Goal: Transaction & Acquisition: Purchase product/service

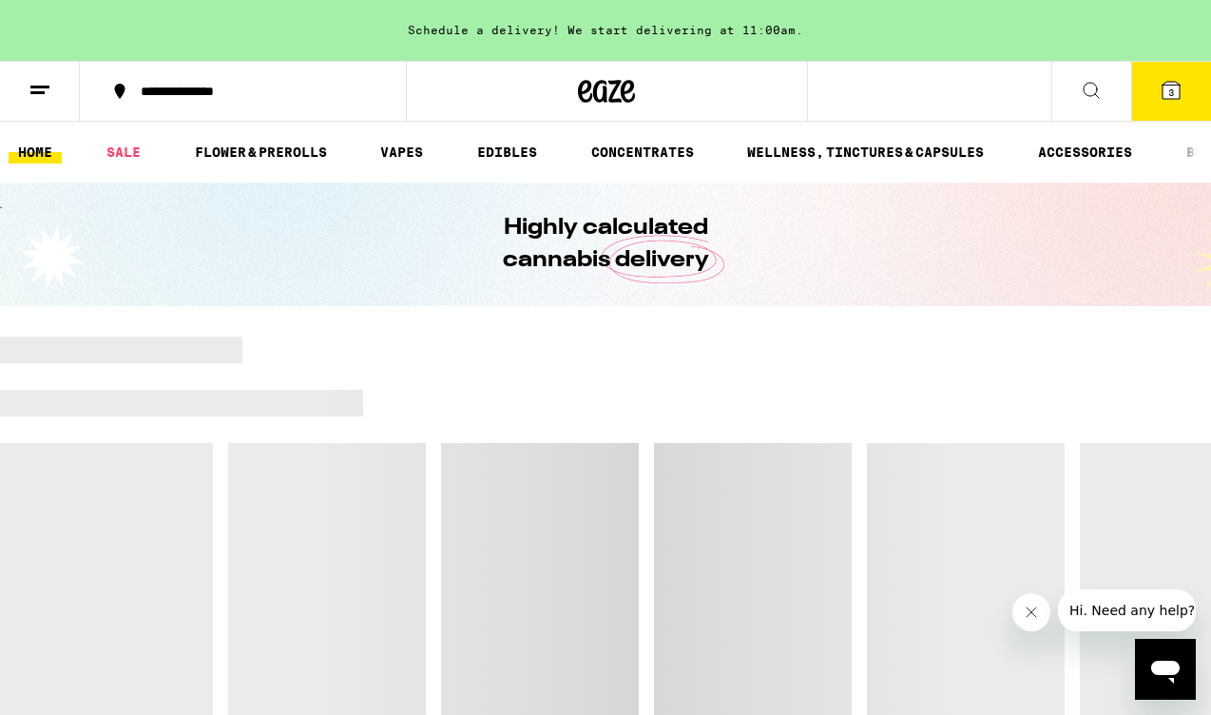
click at [1173, 82] on icon at bounding box center [1171, 90] width 17 height 17
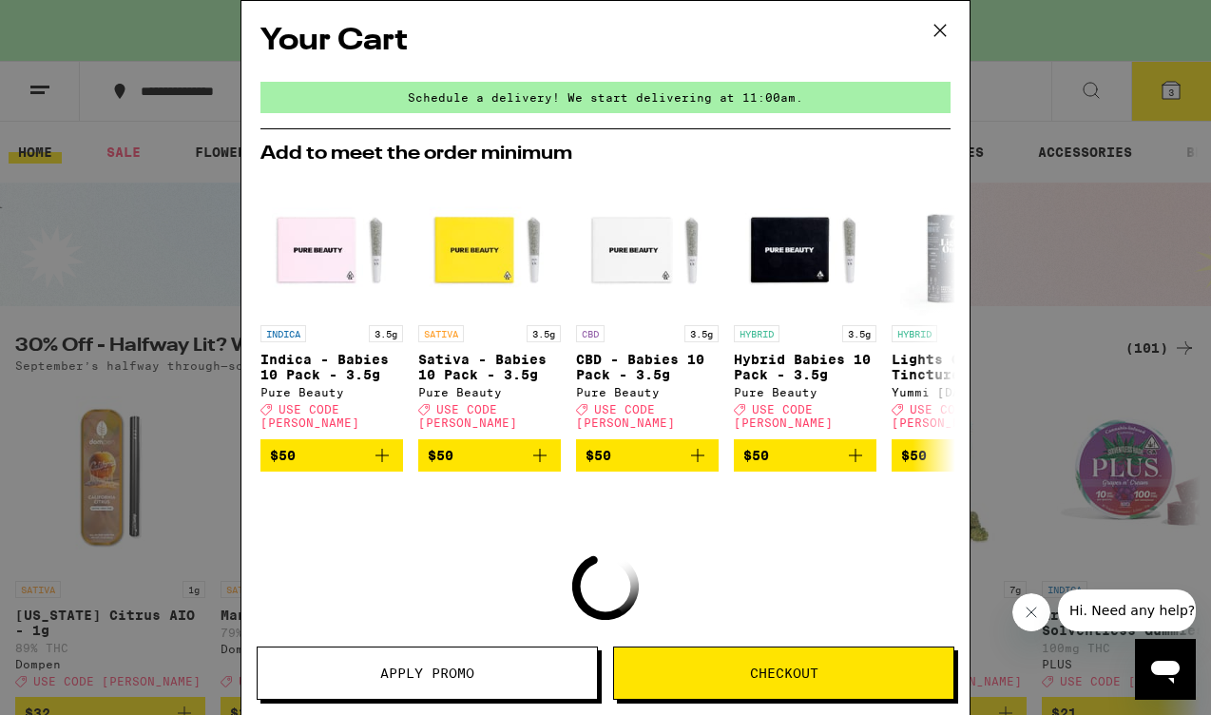
click at [933, 29] on icon at bounding box center [940, 30] width 29 height 29
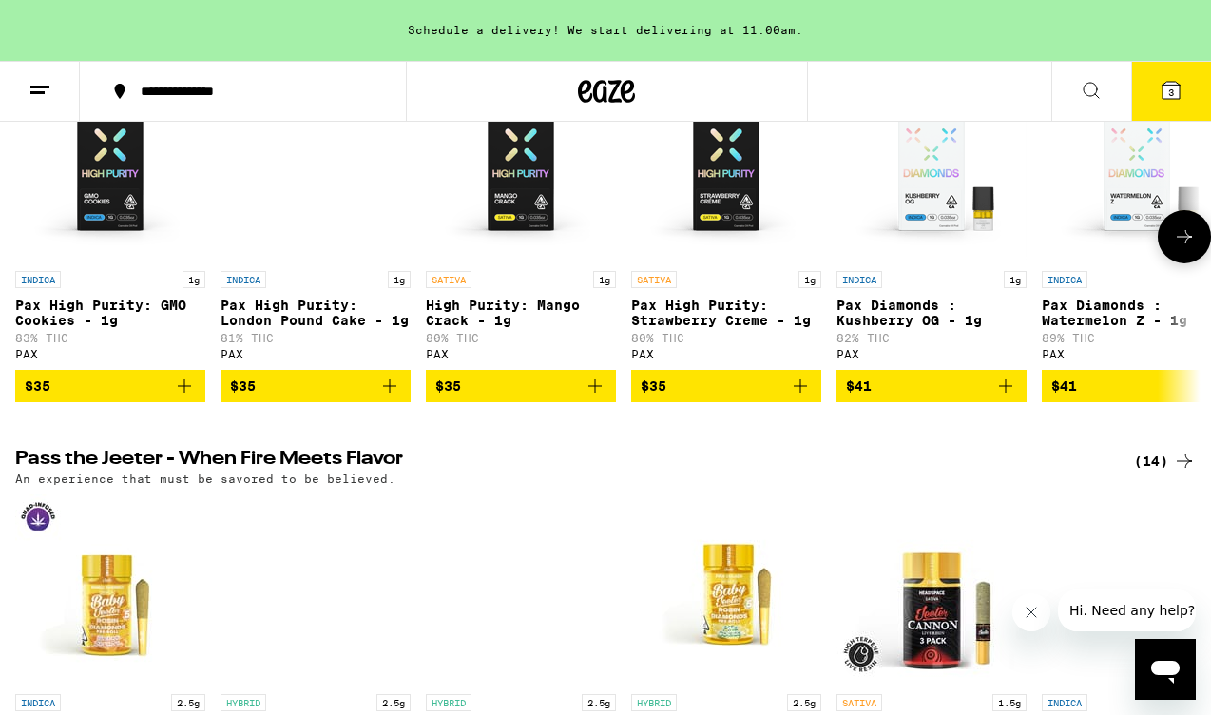
scroll to position [3930, 0]
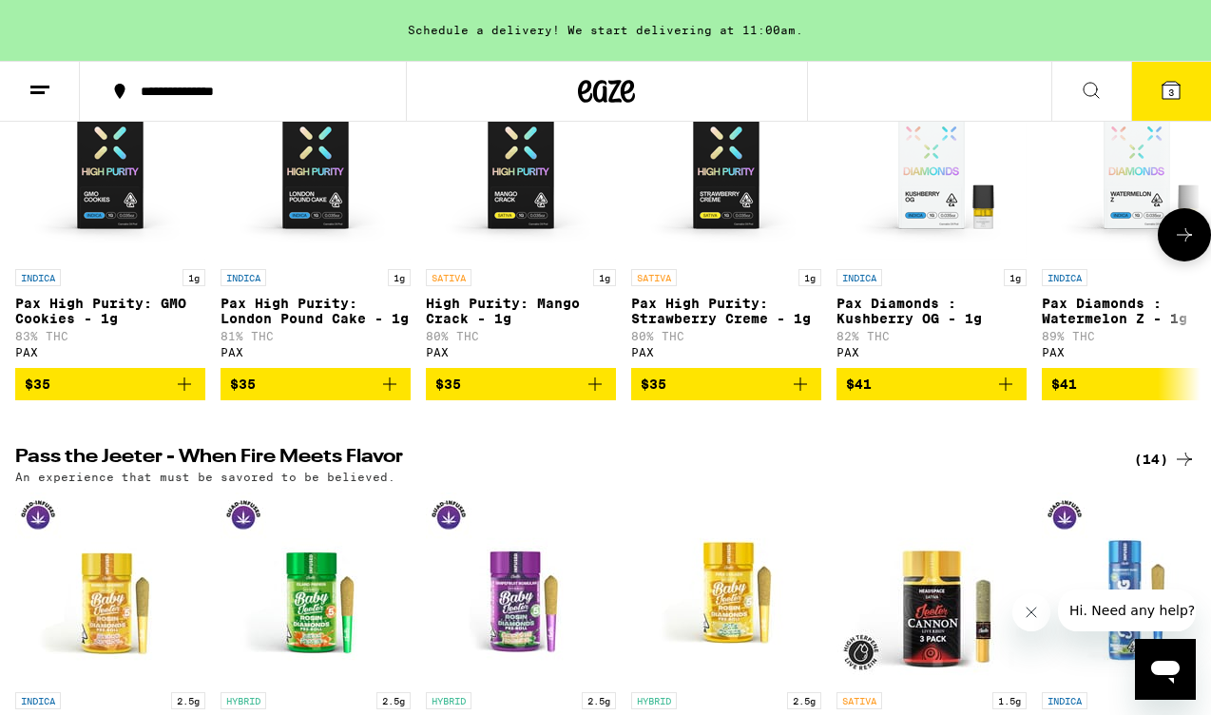
click at [1185, 246] on icon at bounding box center [1184, 234] width 23 height 23
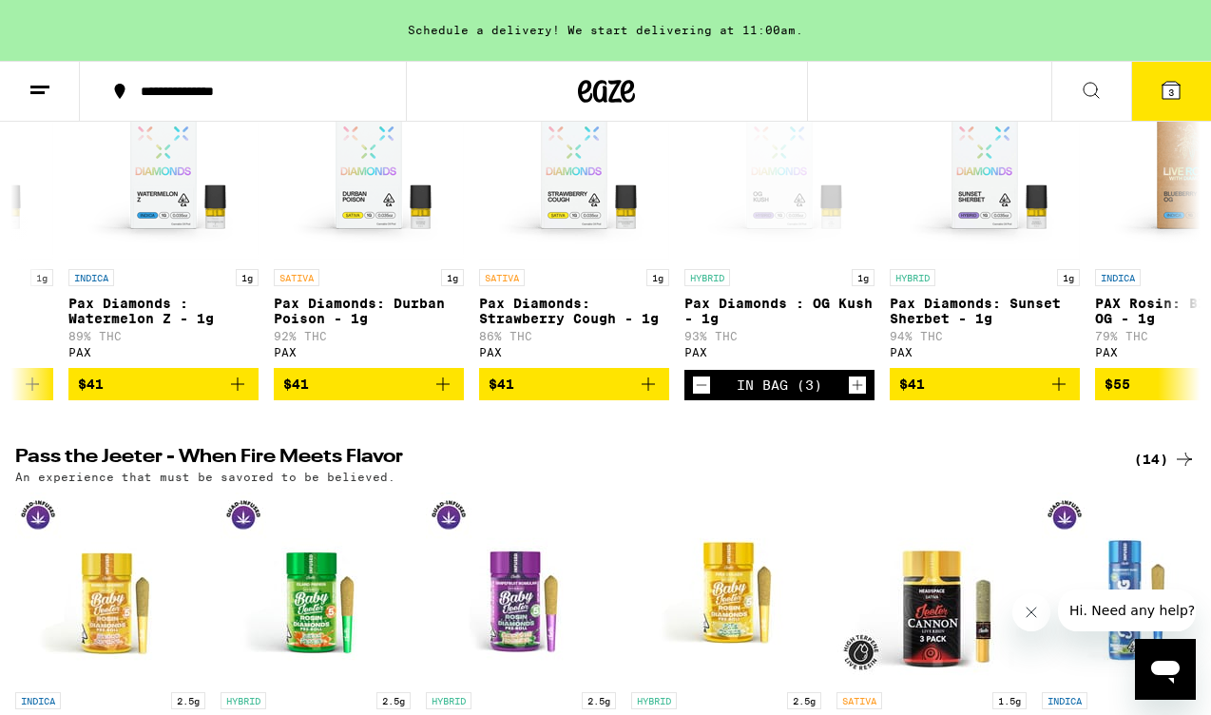
click at [1171, 93] on span "3" at bounding box center [1171, 92] width 6 height 11
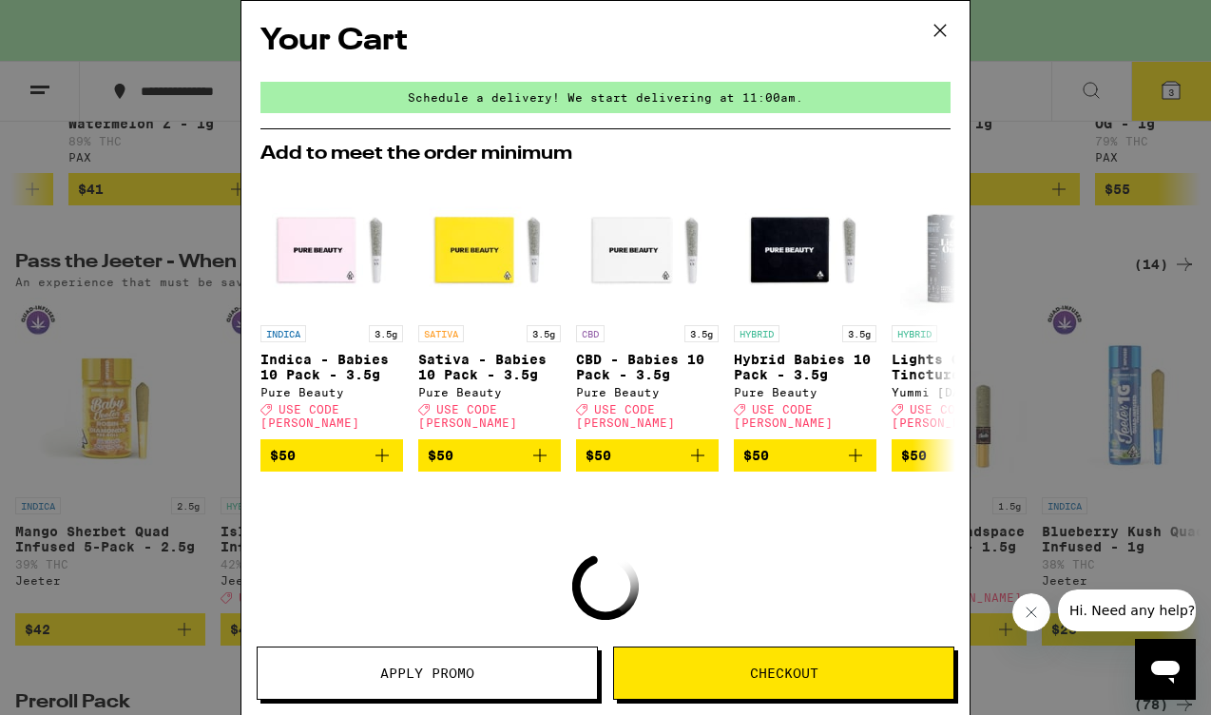
click at [424, 668] on span "Apply Promo" at bounding box center [427, 672] width 94 height 13
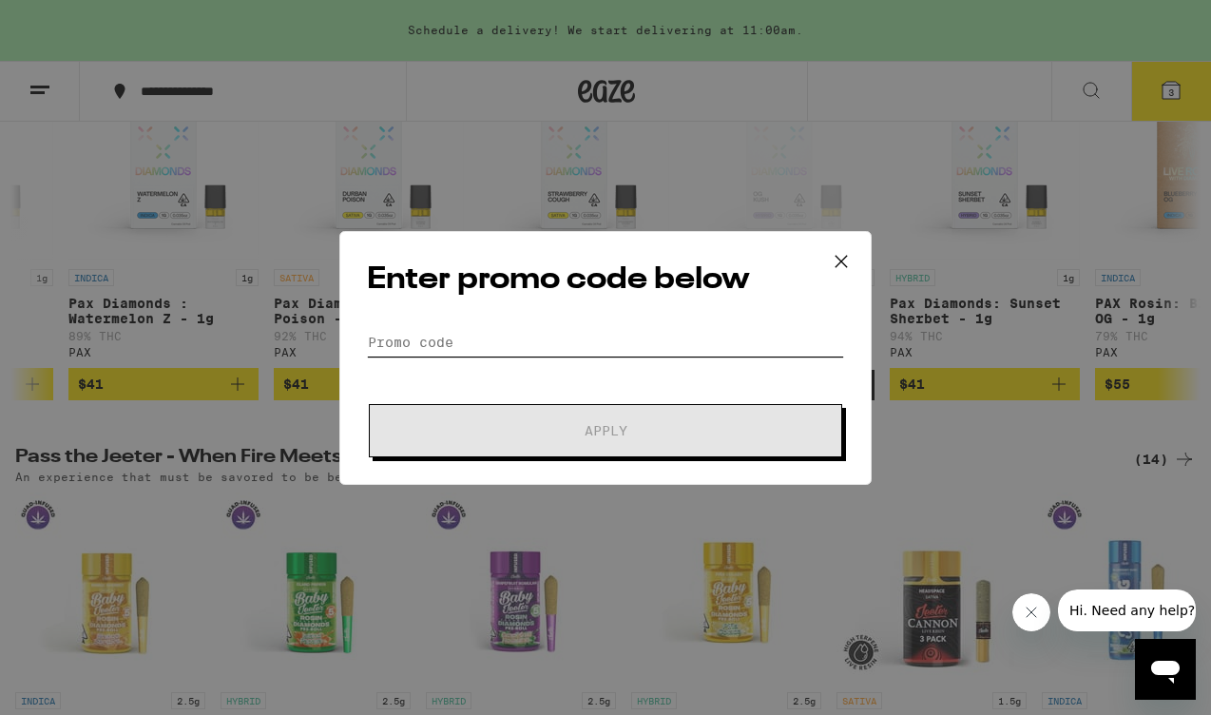
click at [552, 348] on input "Promo Code" at bounding box center [605, 342] width 477 height 29
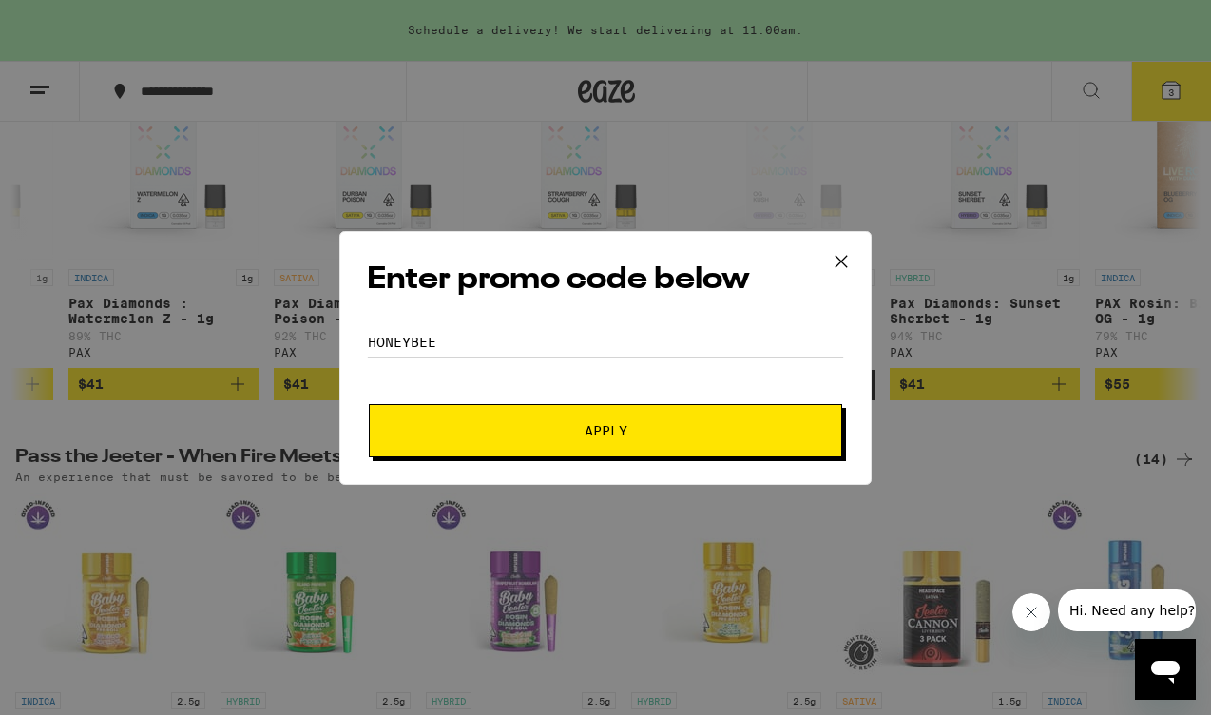
type input "honeybee"
click at [606, 430] on button "Apply" at bounding box center [605, 430] width 473 height 53
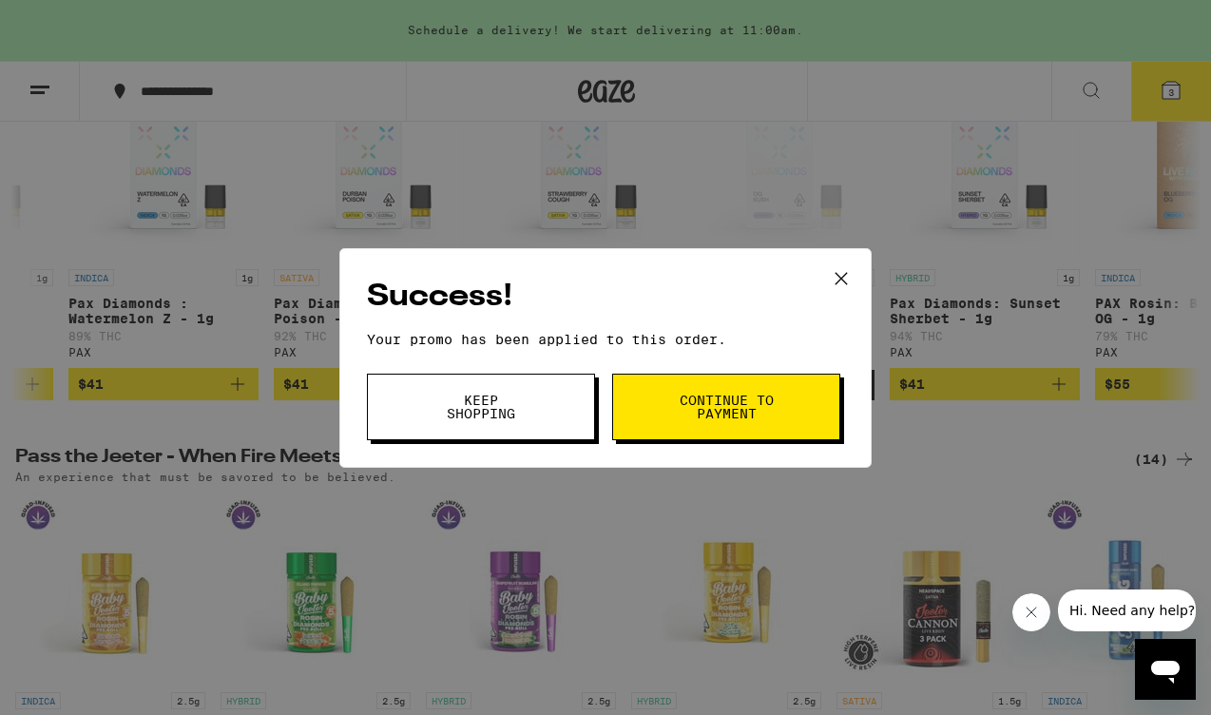
click at [799, 409] on button "Continue to payment" at bounding box center [726, 407] width 228 height 67
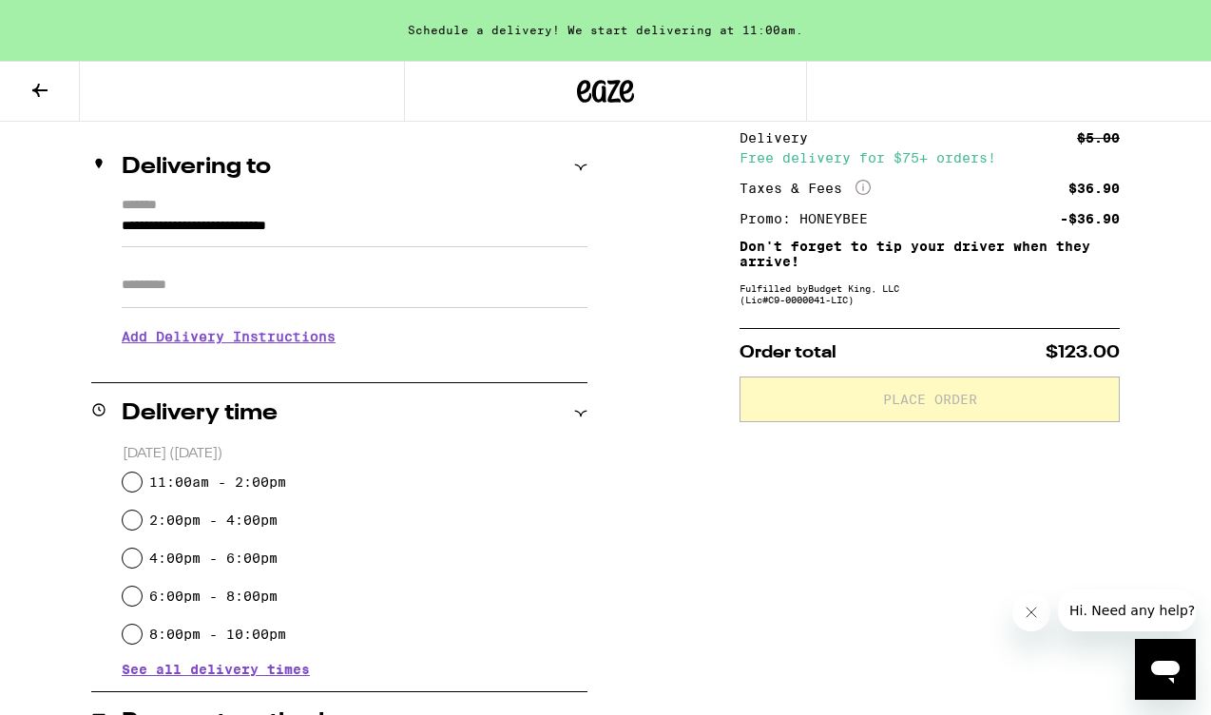
scroll to position [292, 0]
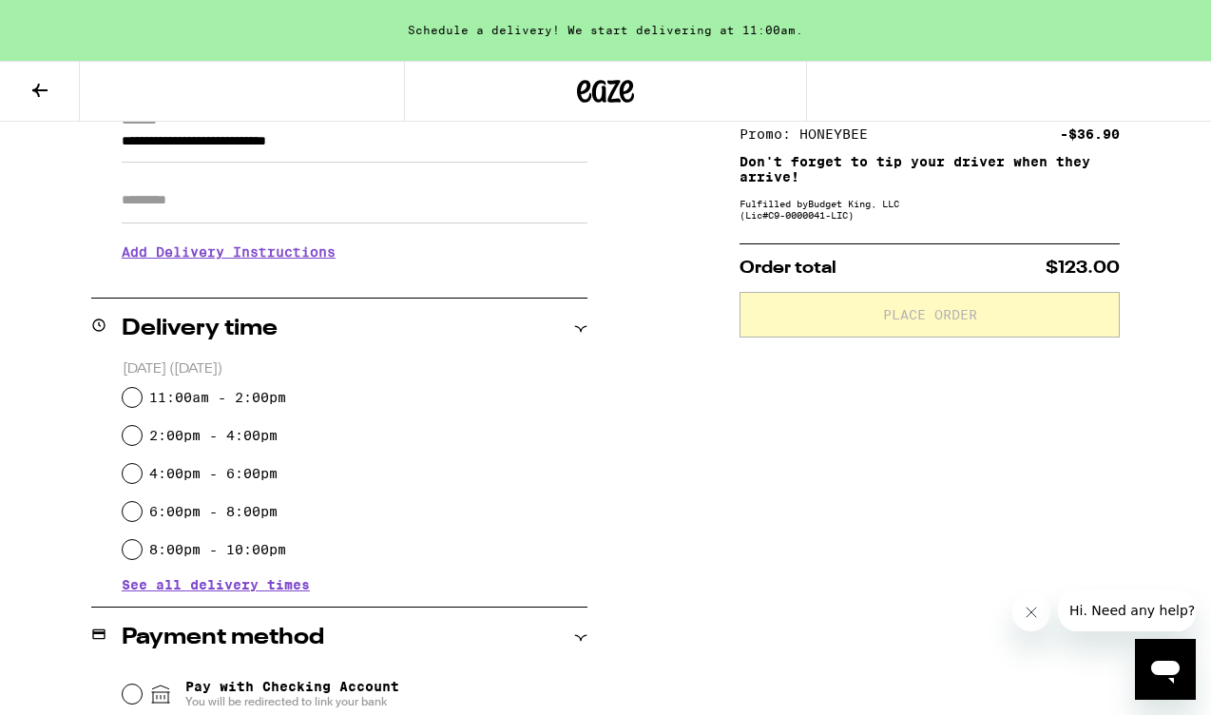
click at [140, 395] on input "11:00am - 2:00pm" at bounding box center [132, 397] width 19 height 19
radio input "true"
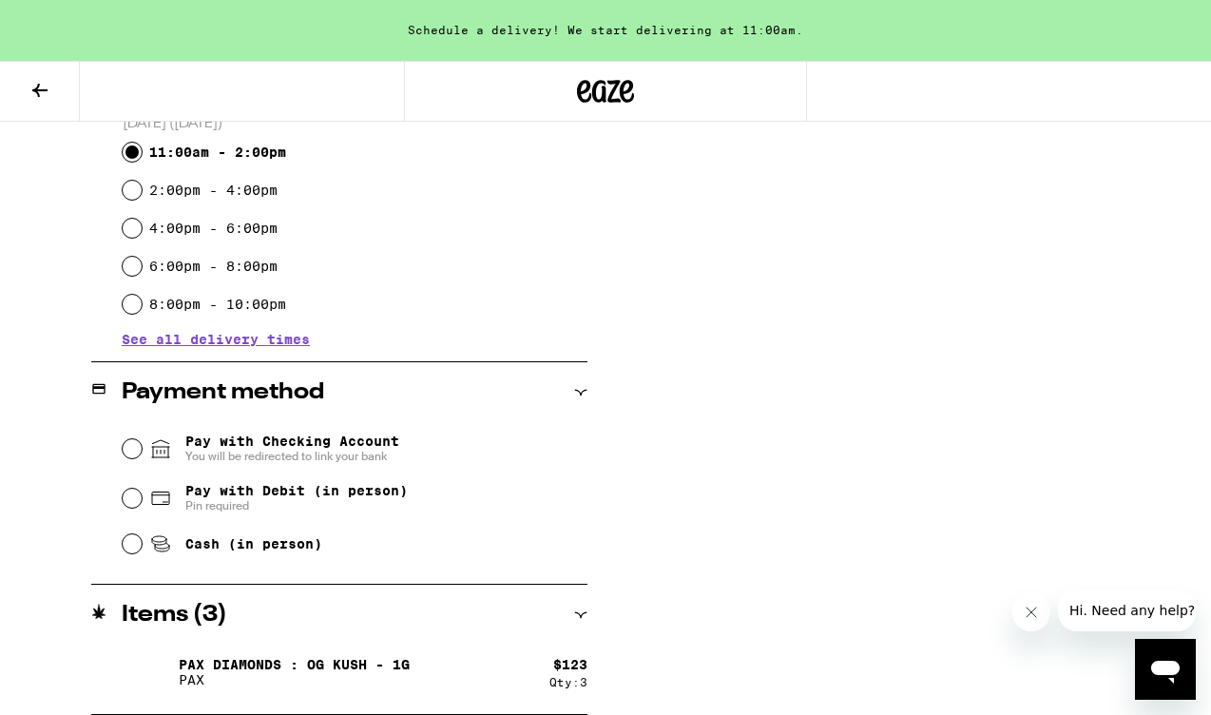
scroll to position [537, 0]
click at [130, 551] on input "Cash (in person)" at bounding box center [132, 543] width 19 height 19
radio input "true"
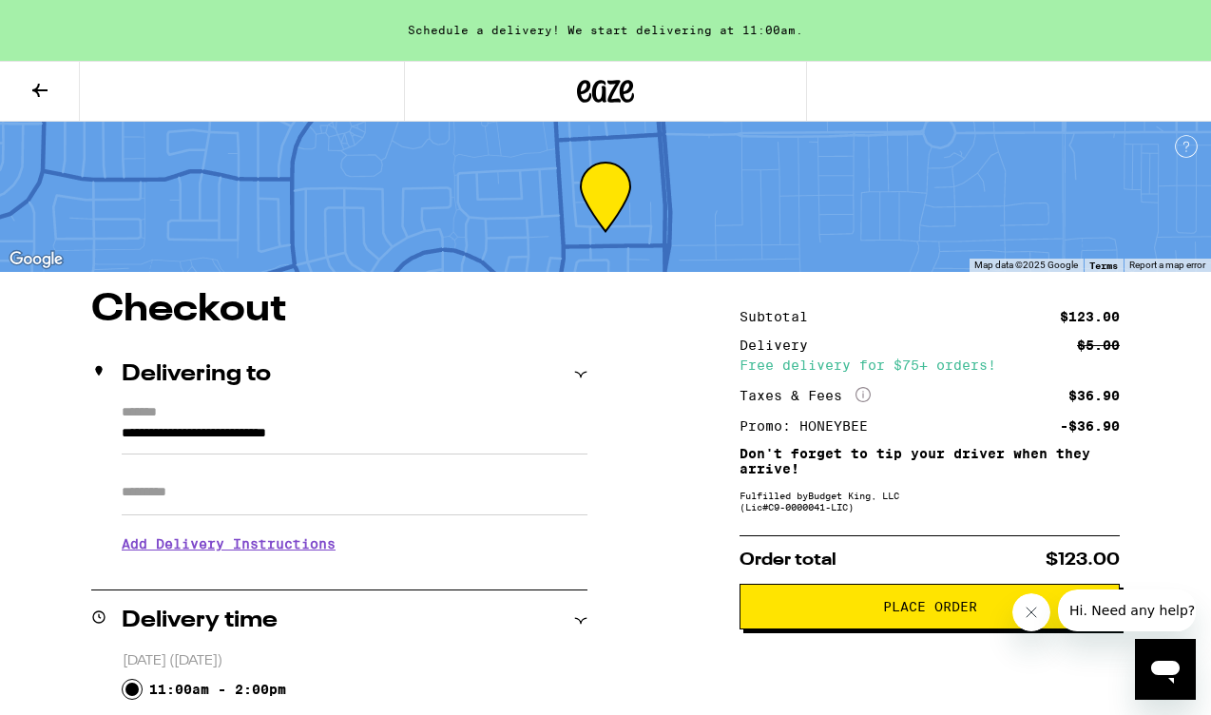
scroll to position [0, 0]
click at [1028, 602] on button "Close message from company" at bounding box center [1031, 612] width 38 height 38
click at [953, 613] on span "Place Order" at bounding box center [930, 606] width 94 height 13
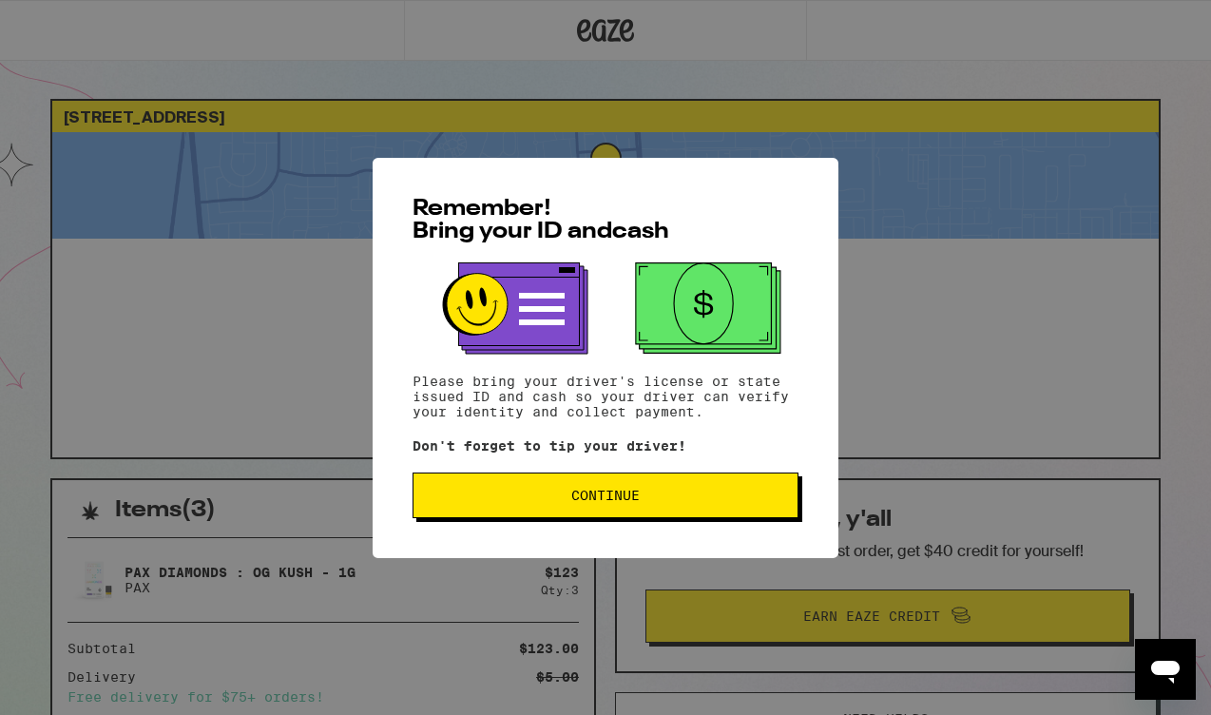
click at [698, 496] on span "Continue" at bounding box center [606, 495] width 354 height 13
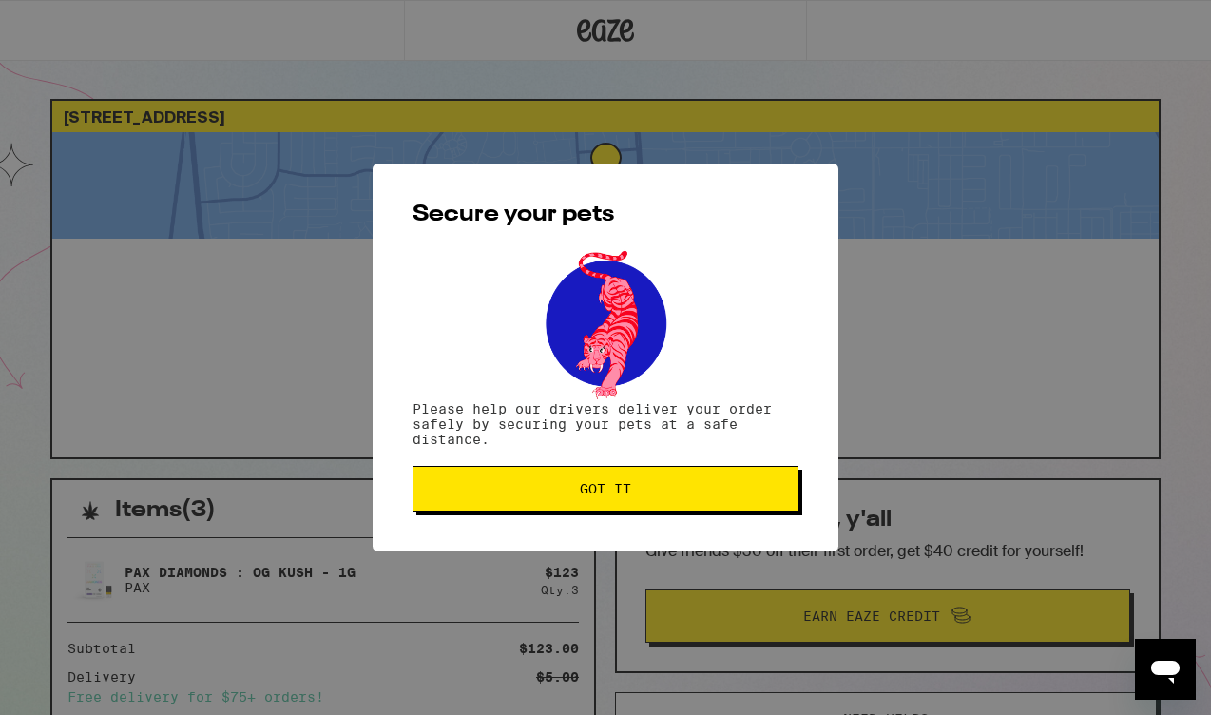
click at [698, 495] on span "Got it" at bounding box center [606, 488] width 354 height 13
